Goal: Task Accomplishment & Management: Use online tool/utility

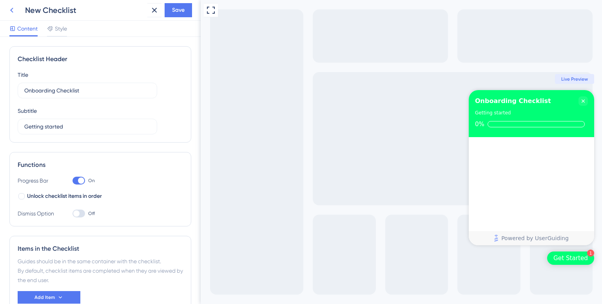
click at [6, 13] on button at bounding box center [12, 10] width 14 height 14
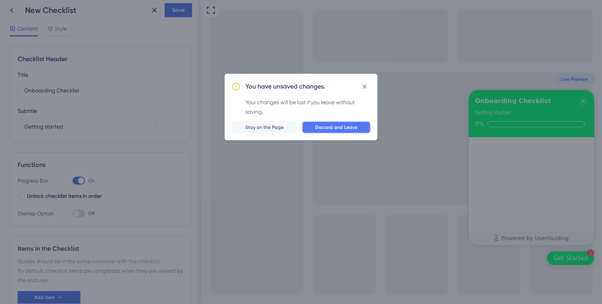
click at [338, 130] on span "Discard and Leave" at bounding box center [336, 127] width 42 height 6
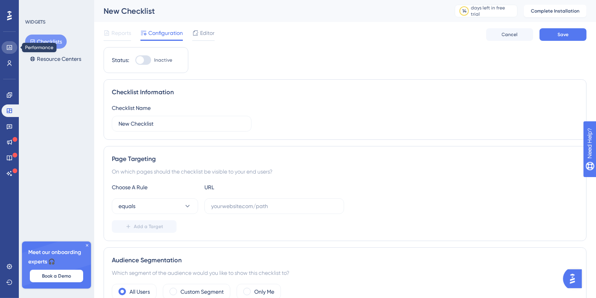
click at [13, 44] on link at bounding box center [10, 47] width 16 height 13
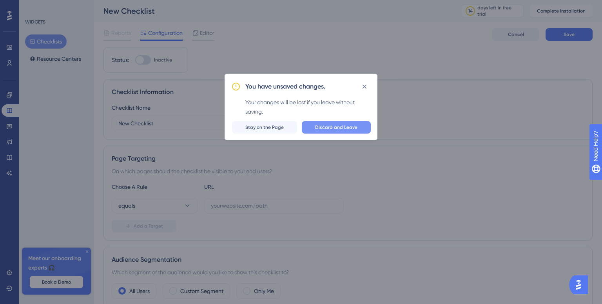
click at [347, 124] on span "Discard and Leave" at bounding box center [336, 127] width 42 height 6
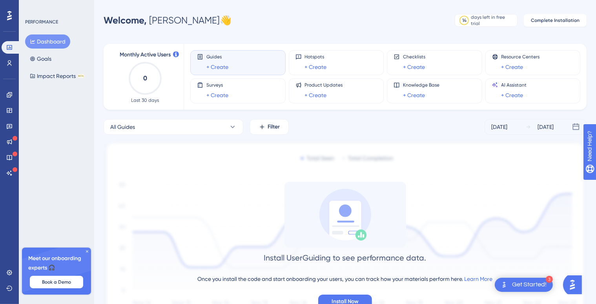
click at [231, 63] on div "Guides + Create" at bounding box center [238, 63] width 82 height 18
click at [222, 62] on link "+ Create" at bounding box center [217, 66] width 22 height 9
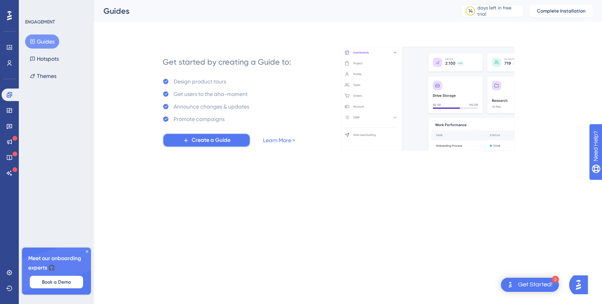
click at [233, 134] on button "Create a Guide" at bounding box center [207, 140] width 88 height 14
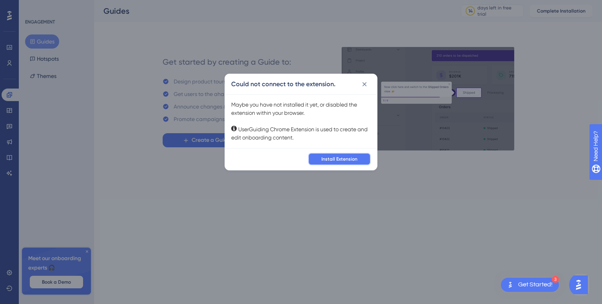
click at [352, 157] on span "Install Extension" at bounding box center [340, 159] width 36 height 6
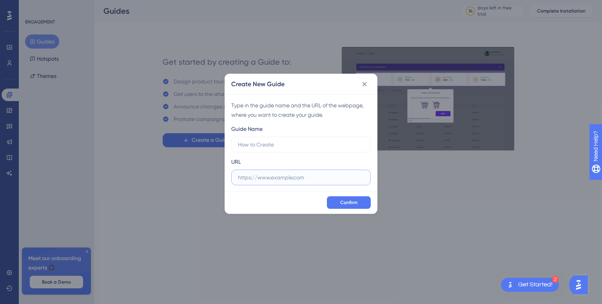
click at [295, 176] on input "text" at bounding box center [301, 177] width 126 height 9
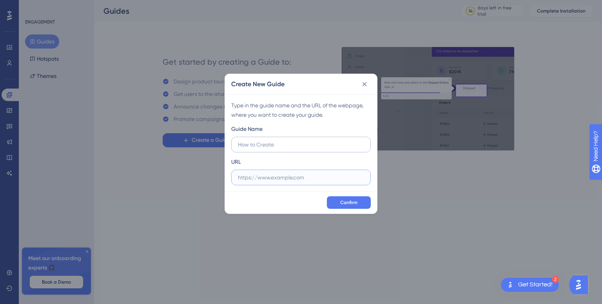
paste input "ADMINISTRAÇÃO COM ENFOQUE SISTÊMICO"
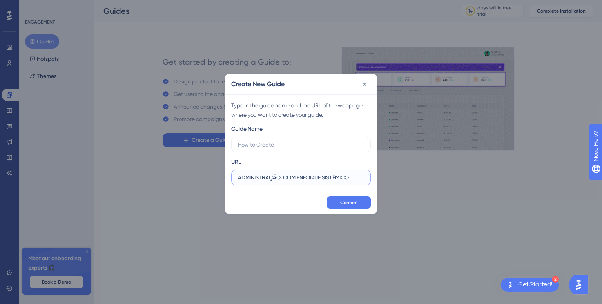
click at [281, 181] on input "ADMINISTRAÇÃO COM ENFOQUE SISTÊMICO" at bounding box center [301, 177] width 126 height 9
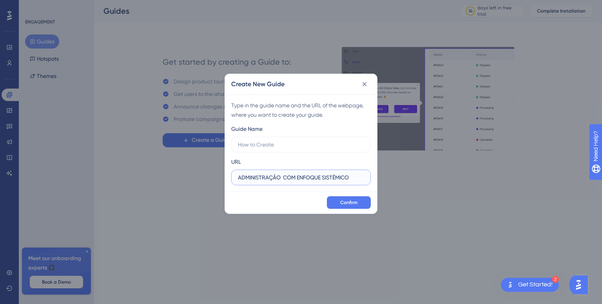
paste input "https://docs.google.com/document/d/1mdAB8LvtwelBCfZN187THMH8CurkFEsUzrhDlQL6mf4…"
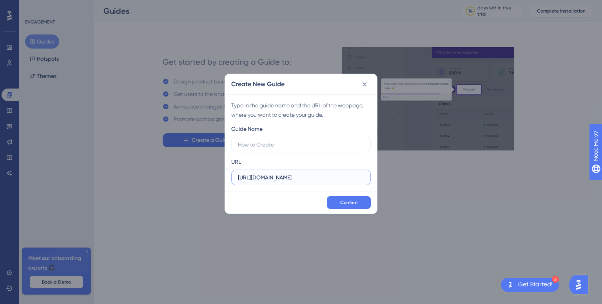
scroll to position [0, 142]
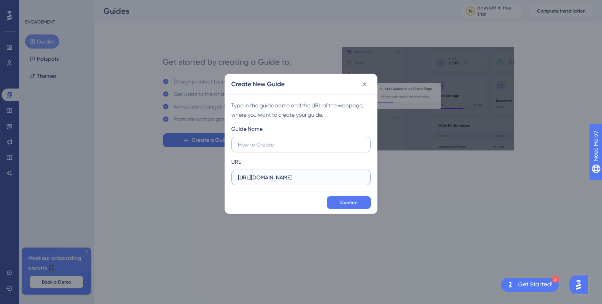
type input "https://docs.google.com/document/d/1mdAB8LvtwelBCfZN187THMH8CurkFEsUzrhDlQL6mf4…"
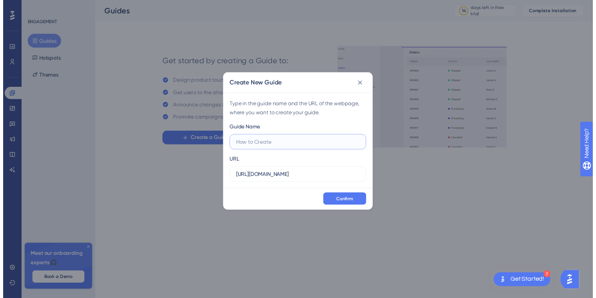
scroll to position [0, 0]
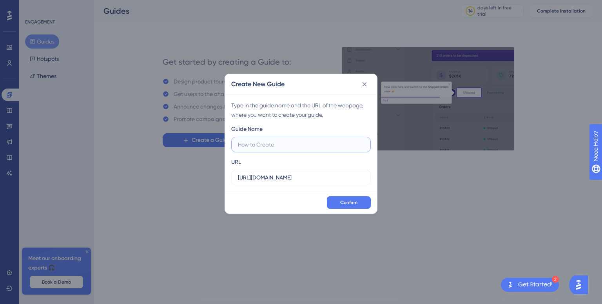
click at [276, 140] on input "text" at bounding box center [301, 144] width 126 height 9
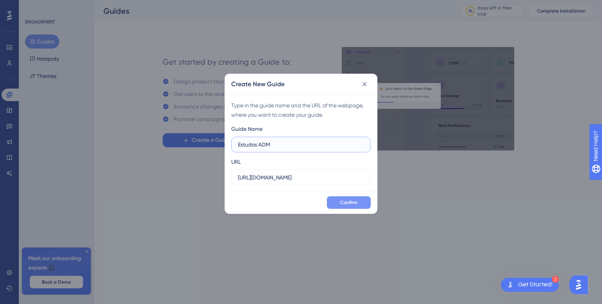
type input "Estudos ADM"
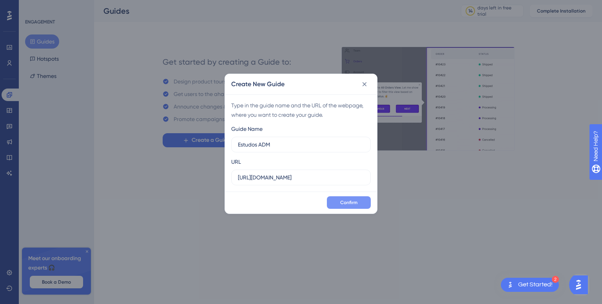
click at [339, 200] on button "Confirm" at bounding box center [349, 202] width 44 height 13
